Goal: Find specific page/section: Find specific page/section

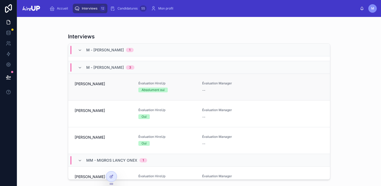
scroll to position [27, 0]
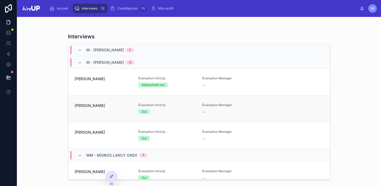
click at [103, 105] on span "[PERSON_NAME]" at bounding box center [103, 105] width 57 height 5
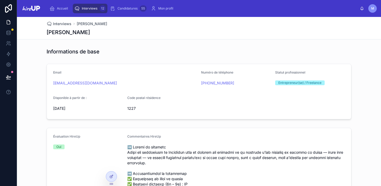
click at [85, 9] on span "Interviews" at bounding box center [90, 8] width 16 height 4
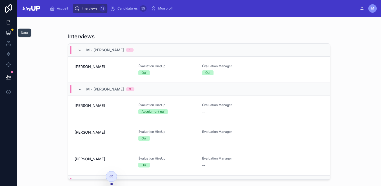
click at [8, 32] on icon at bounding box center [8, 32] width 5 height 5
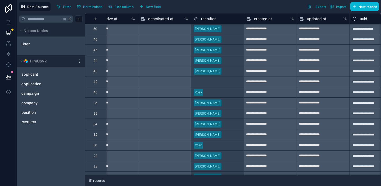
scroll to position [149, 466]
